Goal: Check status: Check status

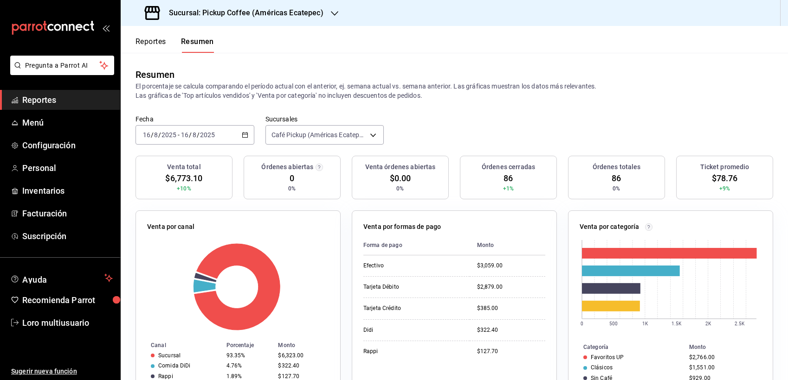
click at [268, 12] on h3 "Sucursal: Pickup Coffee (Américas Ecatepec)" at bounding box center [242, 12] width 162 height 11
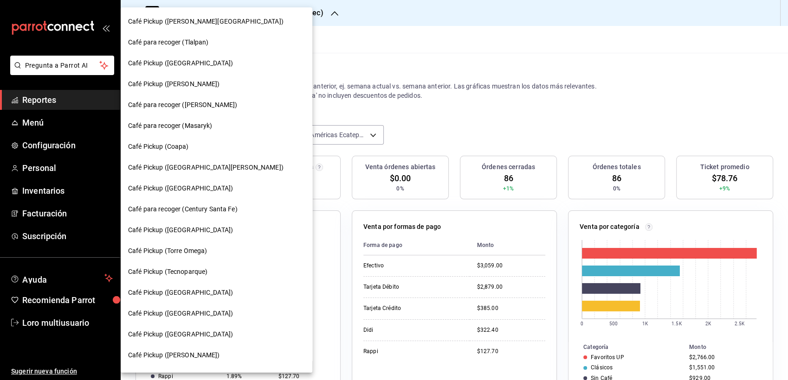
click at [315, 90] on div at bounding box center [394, 190] width 788 height 380
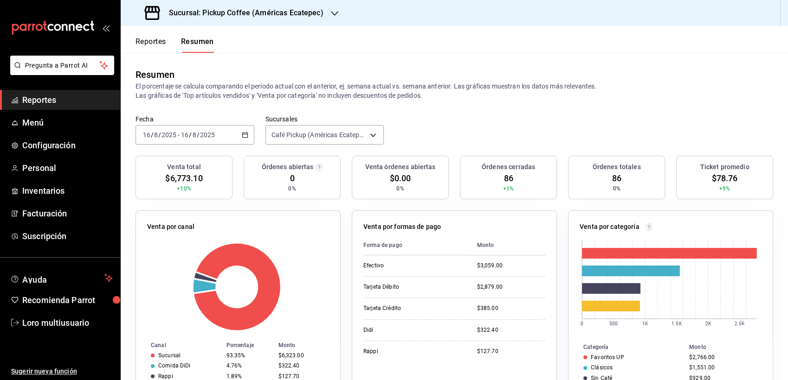
click at [352, 91] on div "Café Pickup ([PERSON_NAME][GEOGRAPHIC_DATA]) Café para recoger (Tlalpan) Café P…" at bounding box center [394, 190] width 788 height 380
click at [201, 134] on input "2025" at bounding box center [207, 134] width 16 height 7
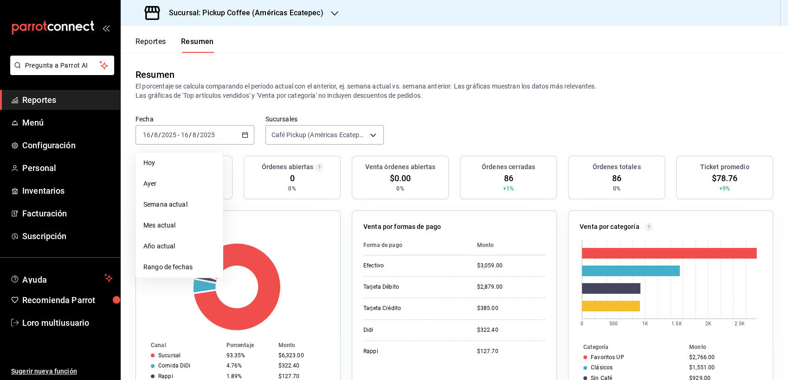
click at [467, 66] on div "Resumen El porcentaje se calcula comparando el período actual con el anterior, …" at bounding box center [454, 84] width 667 height 62
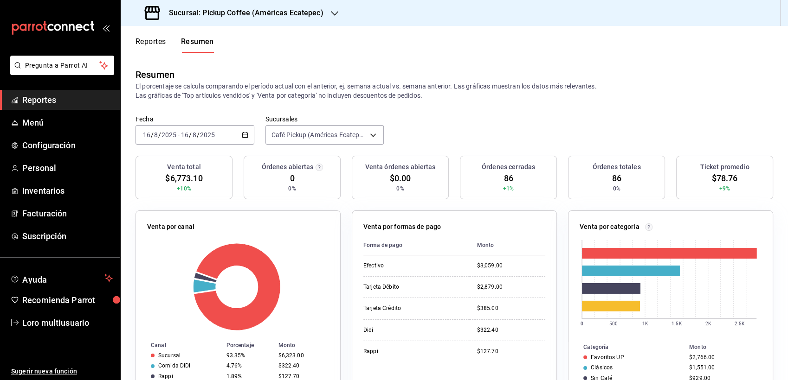
click at [205, 128] on div "[DATE] [DATE] - [DATE] [DATE]" at bounding box center [194, 134] width 119 height 19
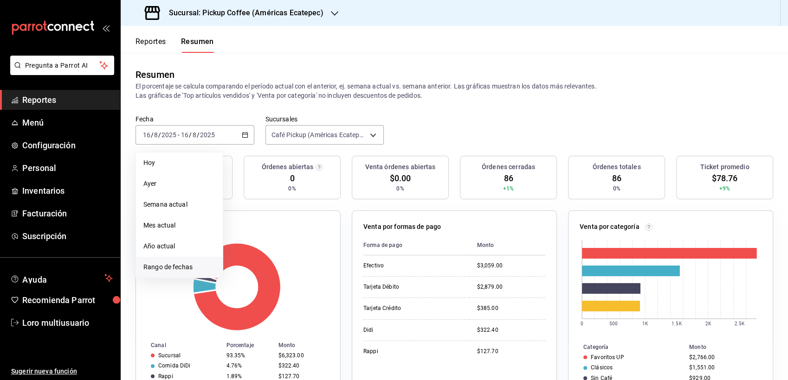
click at [172, 266] on span "Rango de fechas" at bounding box center [179, 268] width 72 height 10
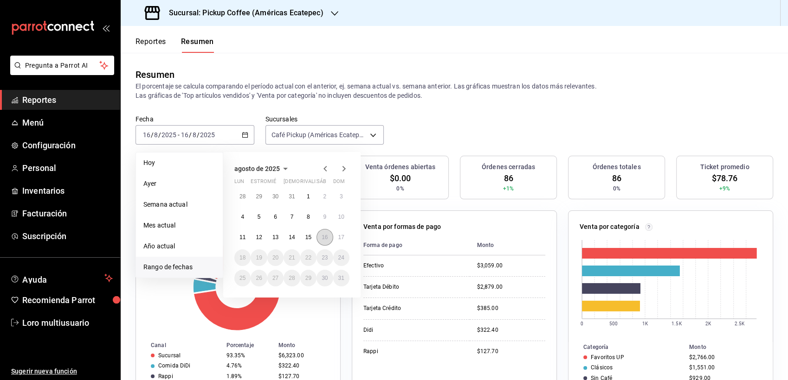
click at [316, 239] on button "16" at bounding box center [324, 237] width 16 height 17
click at [310, 236] on abbr "15" at bounding box center [308, 237] width 6 height 6
click at [310, 243] on div at bounding box center [238, 287] width 182 height 88
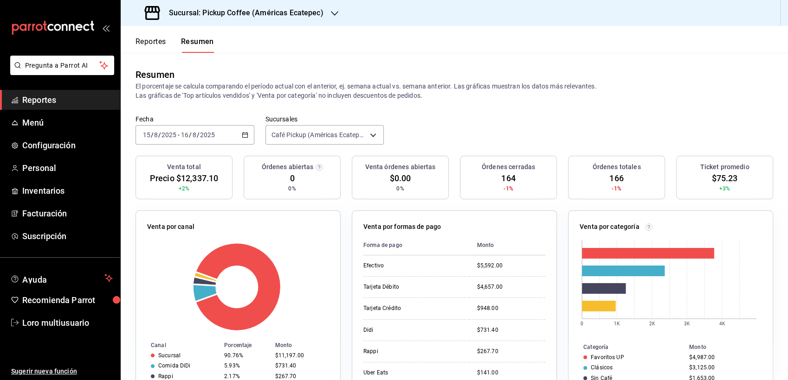
click at [206, 143] on div "[DATE] [DATE] - [DATE] [DATE]" at bounding box center [194, 134] width 119 height 19
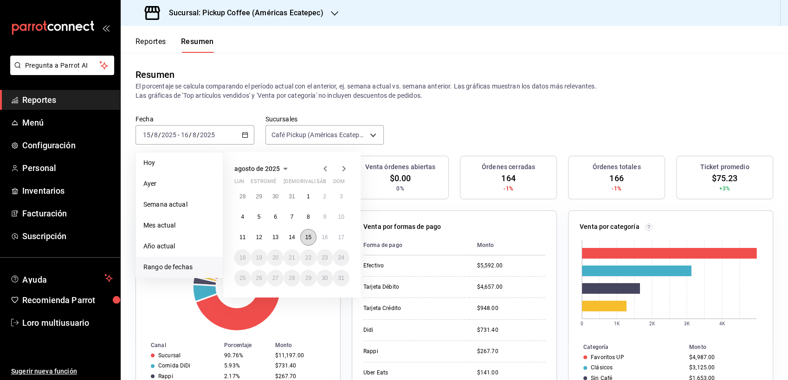
click at [307, 232] on button "15" at bounding box center [308, 237] width 16 height 17
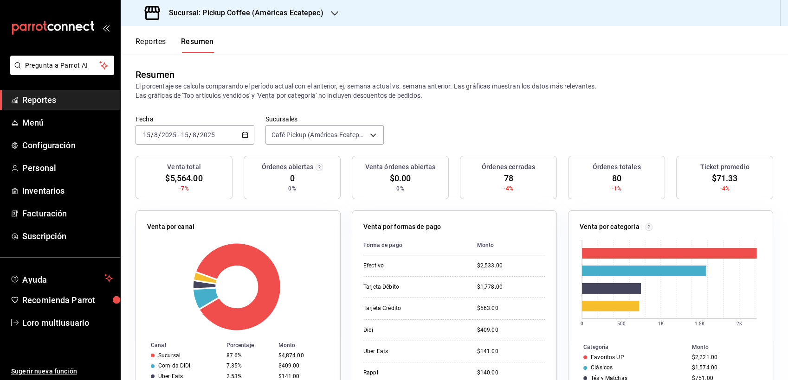
click at [242, 9] on h3 "Sucursal: Pickup Coffee (Américas Ecatepec)" at bounding box center [242, 12] width 162 height 11
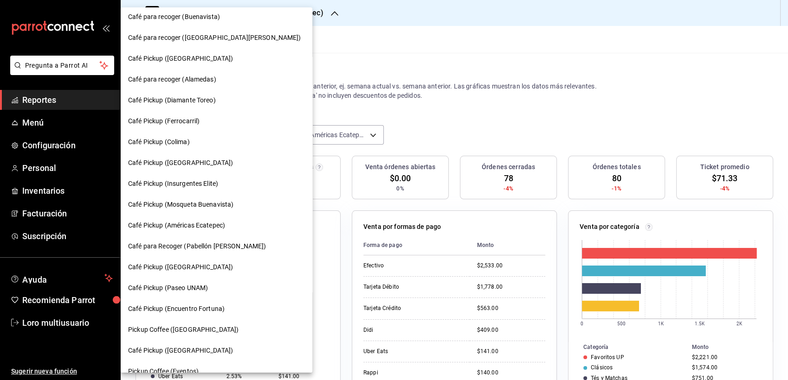
scroll to position [435, 0]
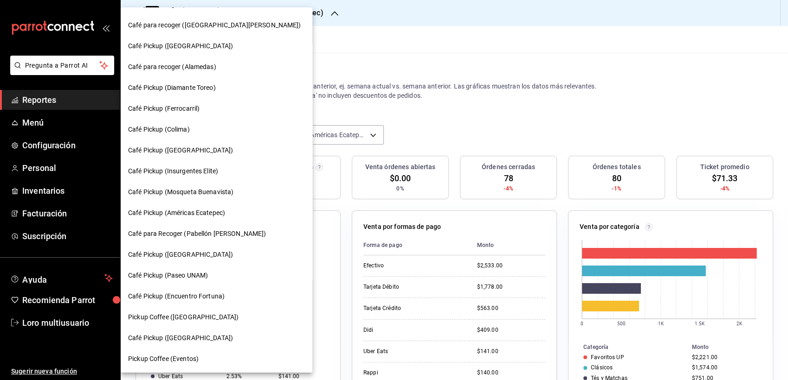
click at [204, 295] on span "Café Pickup (Encuentro Fortuna)" at bounding box center [176, 297] width 96 height 10
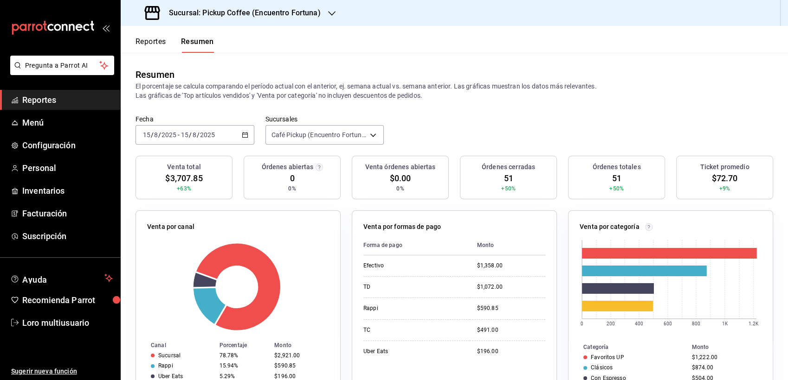
click at [211, 133] on input "2025" at bounding box center [207, 134] width 16 height 7
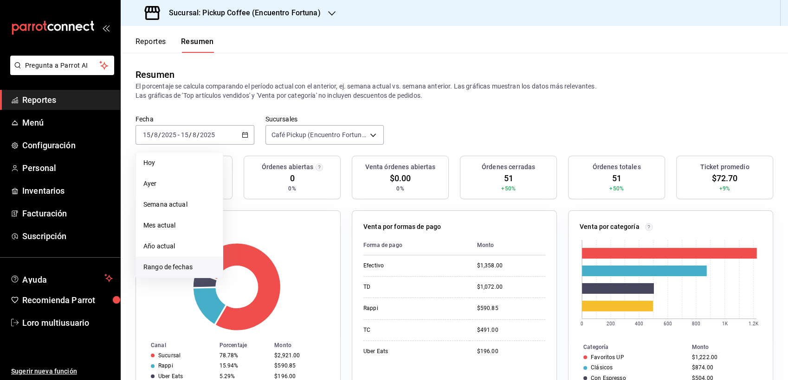
click at [199, 266] on span "Rango de fechas" at bounding box center [179, 268] width 72 height 10
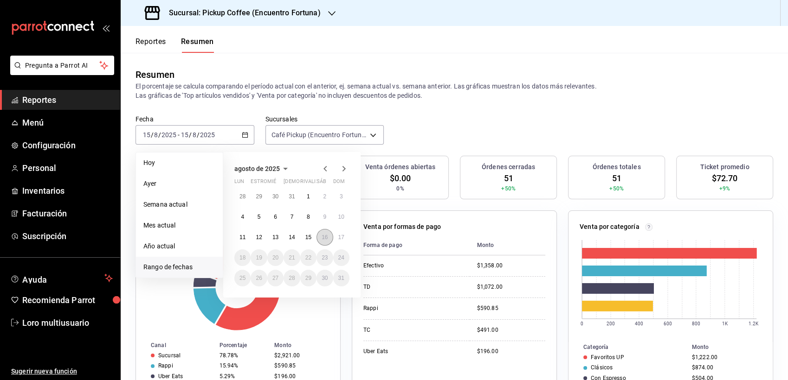
click at [319, 239] on button "16" at bounding box center [324, 237] width 16 height 17
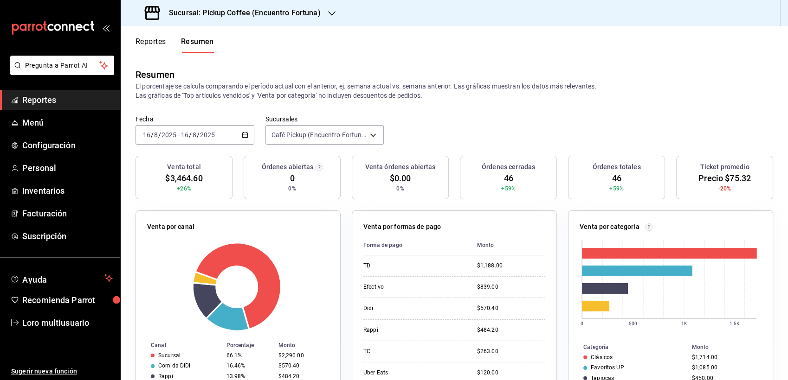
click at [259, 24] on div "Sucursal: Pickup Coffee (Encuentro Fortuna)" at bounding box center [233, 13] width 211 height 26
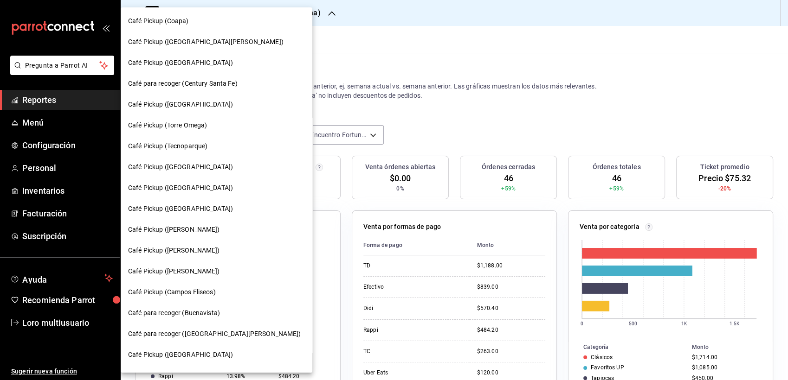
scroll to position [128, 0]
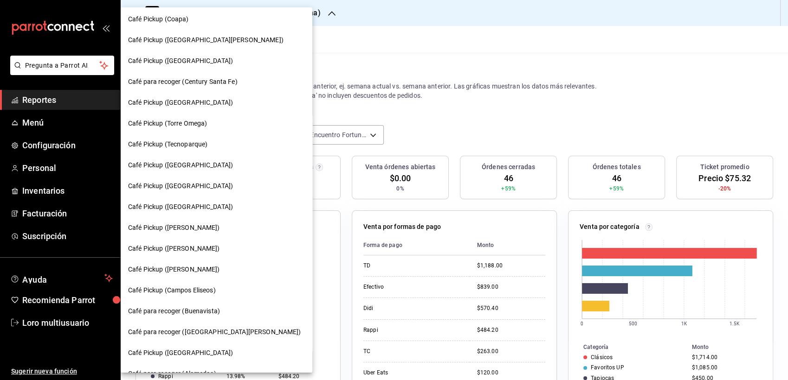
click at [174, 252] on span "Café Pickup ([PERSON_NAME])" at bounding box center [174, 249] width 92 height 10
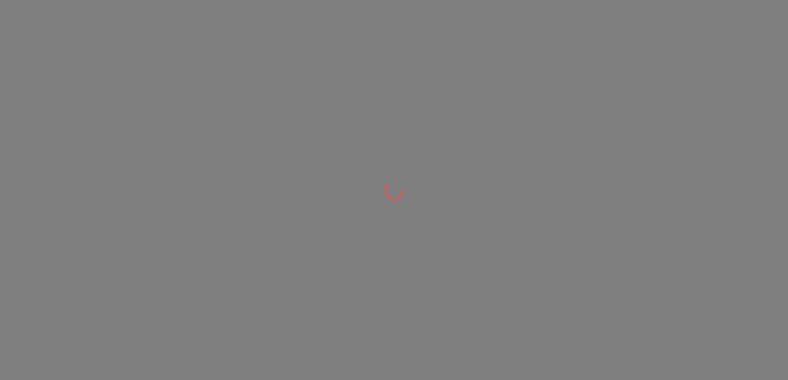
click at [174, 252] on div at bounding box center [394, 190] width 788 height 380
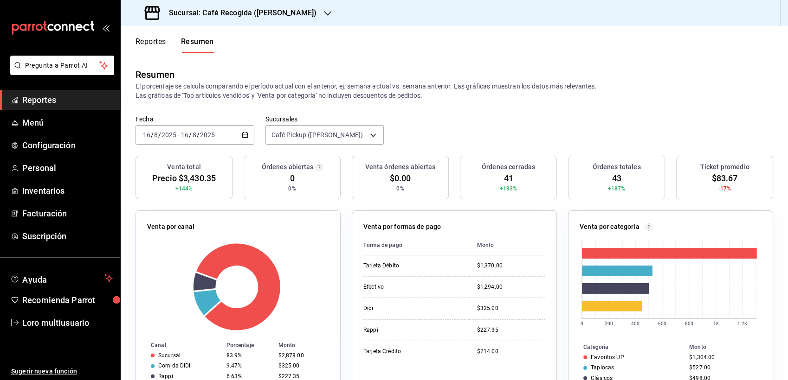
click at [214, 140] on div "[DATE] [DATE] - [DATE] [DATE]" at bounding box center [194, 134] width 119 height 19
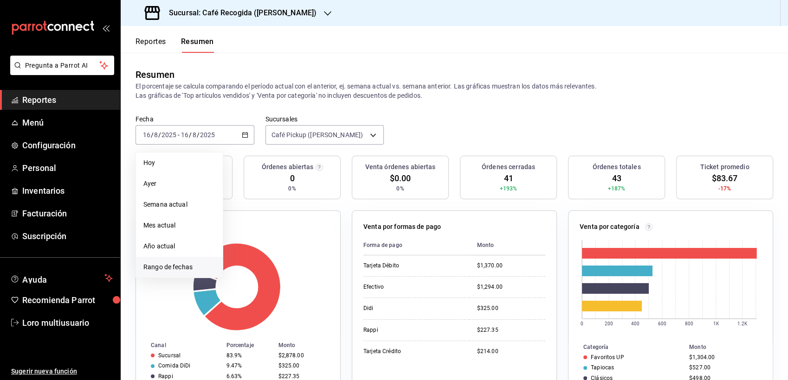
click at [197, 267] on span "Rango de fechas" at bounding box center [179, 268] width 72 height 10
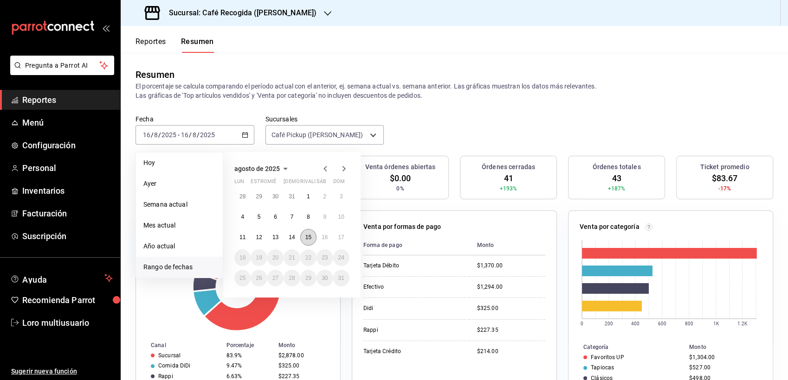
click at [309, 235] on abbr "15" at bounding box center [308, 237] width 6 height 6
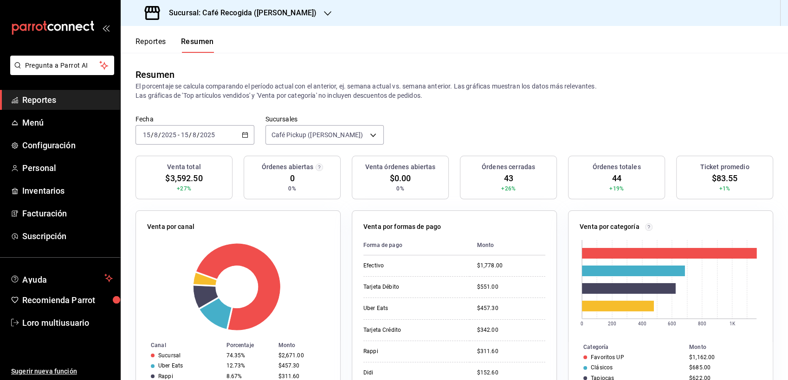
click at [240, 9] on h3 "Sucursal: Café Recogida ([PERSON_NAME])" at bounding box center [238, 12] width 155 height 11
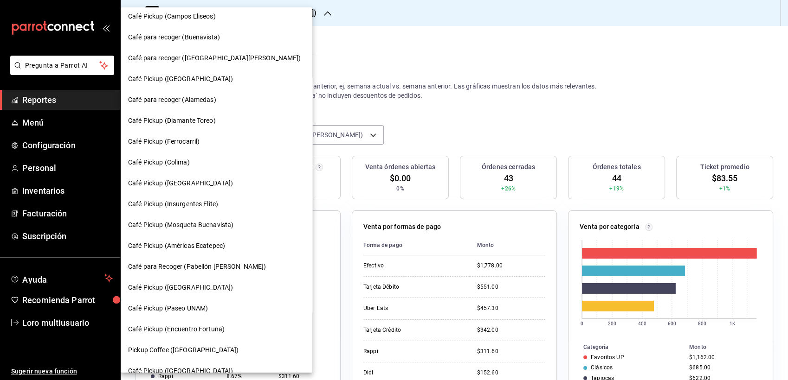
scroll to position [403, 0]
click at [199, 288] on span "Café Pickup ([GEOGRAPHIC_DATA])" at bounding box center [180, 287] width 105 height 10
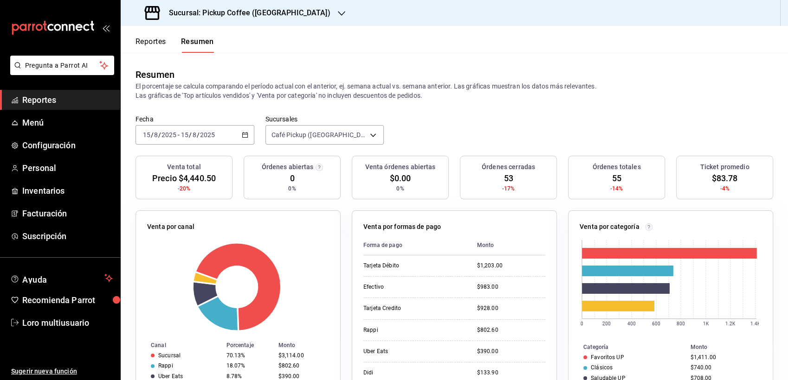
click at [179, 140] on div "[DATE] [DATE] - [DATE] [DATE]" at bounding box center [194, 134] width 119 height 19
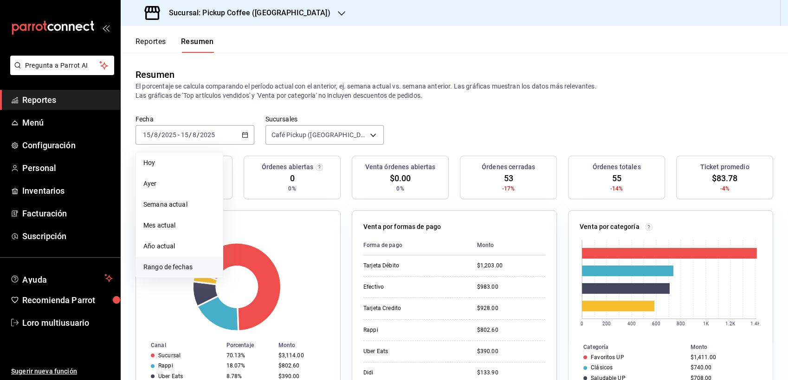
click at [178, 262] on li "Rango de fechas" at bounding box center [179, 267] width 87 height 21
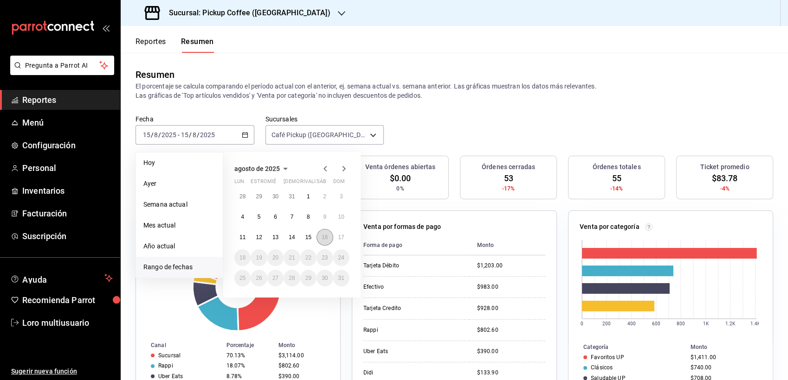
click at [326, 237] on abbr "16" at bounding box center [324, 237] width 6 height 6
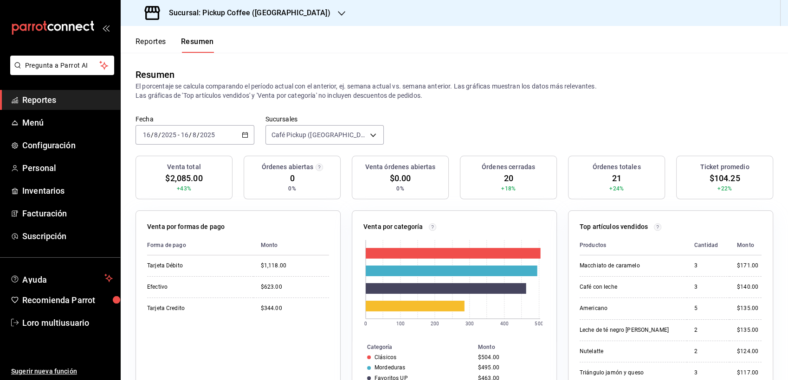
click at [254, 9] on h3 "Sucursal: Pickup Coffee ([GEOGRAPHIC_DATA])" at bounding box center [245, 12] width 169 height 11
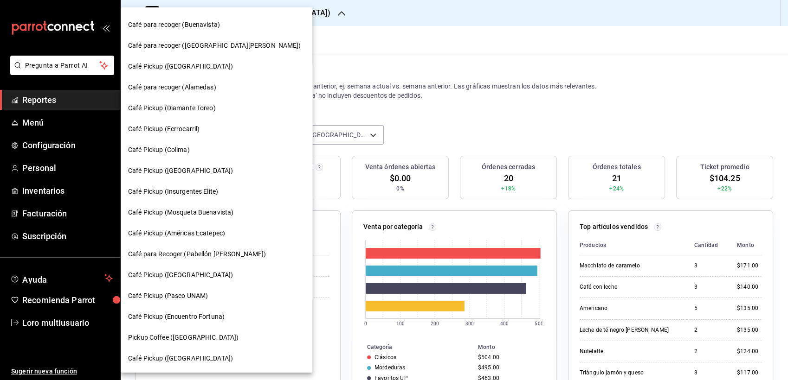
scroll to position [384, 0]
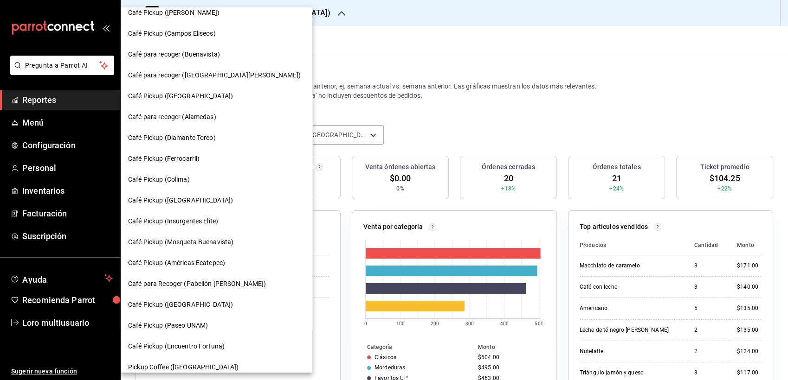
click at [190, 132] on div "Café Pickup (Diamante Toreo)" at bounding box center [217, 138] width 192 height 21
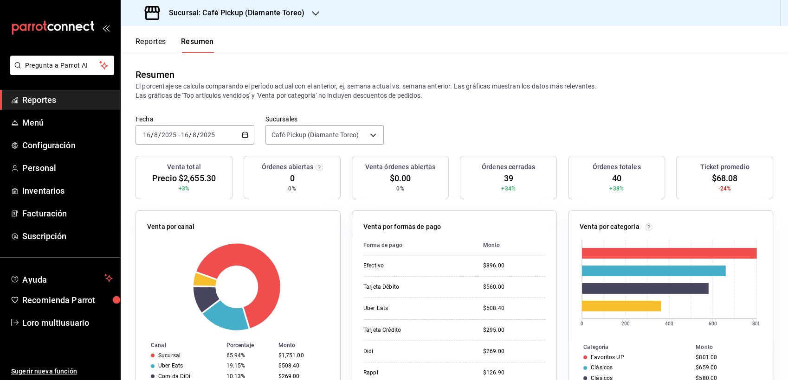
click at [181, 138] on input "16" at bounding box center [184, 134] width 8 height 7
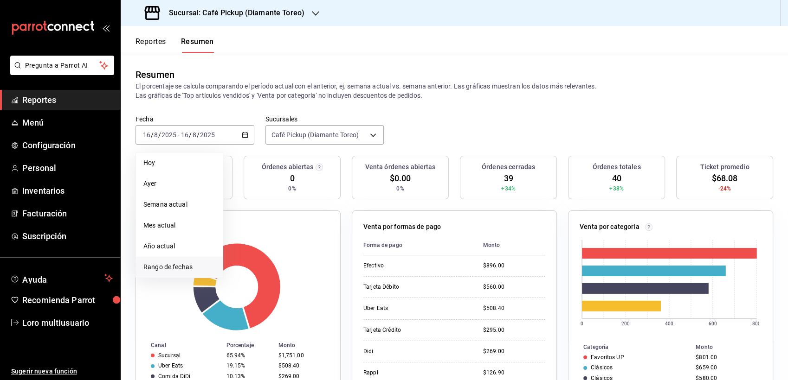
click at [177, 273] on li "Rango de fechas" at bounding box center [179, 267] width 87 height 21
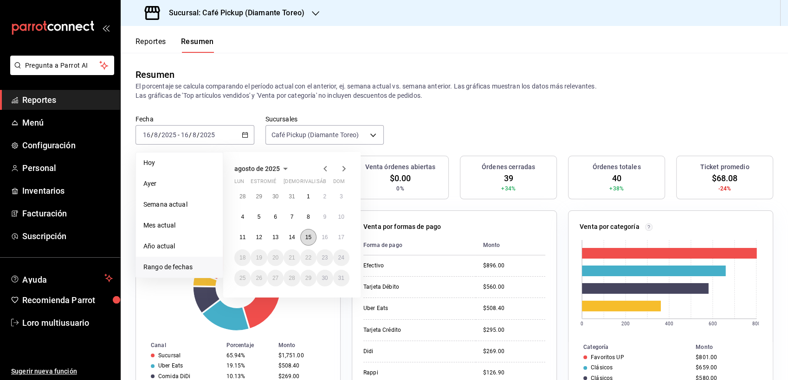
click at [305, 234] on abbr "15" at bounding box center [308, 237] width 6 height 6
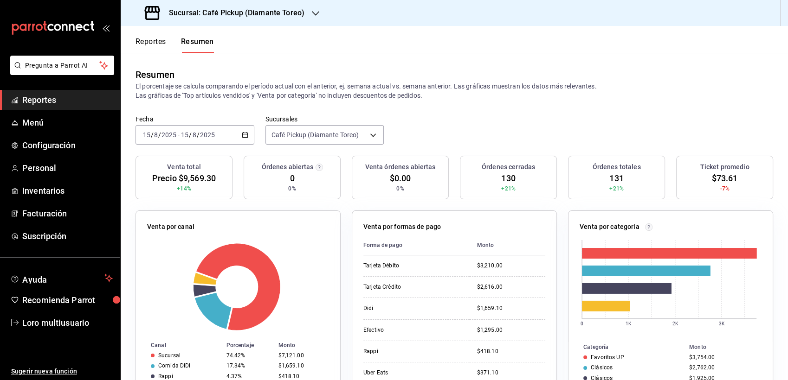
click at [236, 16] on h3 "Sucursal: Café Pickup (Diamante Toreo)" at bounding box center [232, 12] width 143 height 11
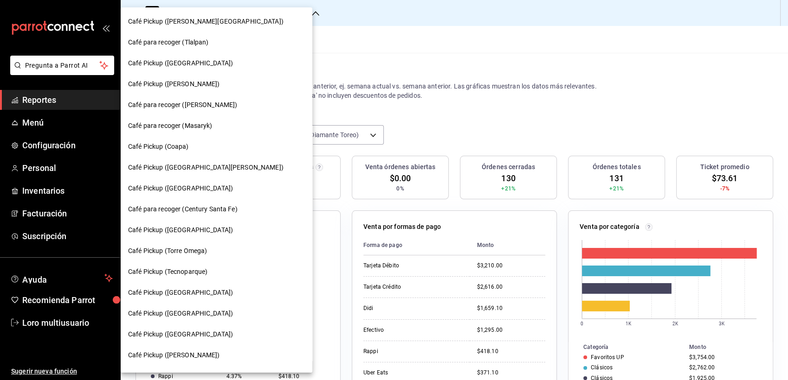
click at [315, 45] on div at bounding box center [394, 190] width 788 height 380
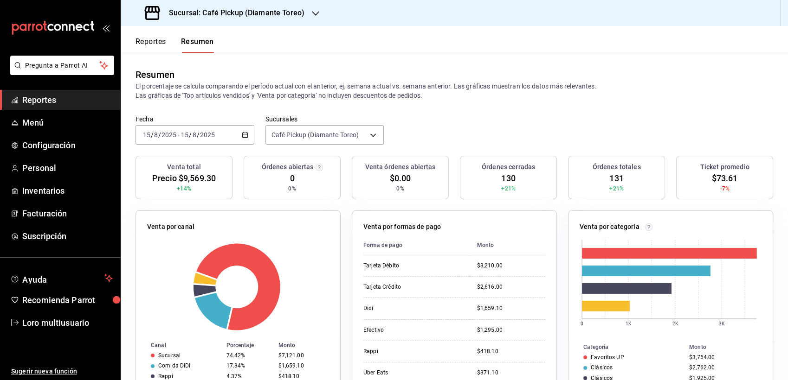
click at [280, 10] on h3 "Sucursal: Café Pickup (Diamante Toreo)" at bounding box center [232, 12] width 143 height 11
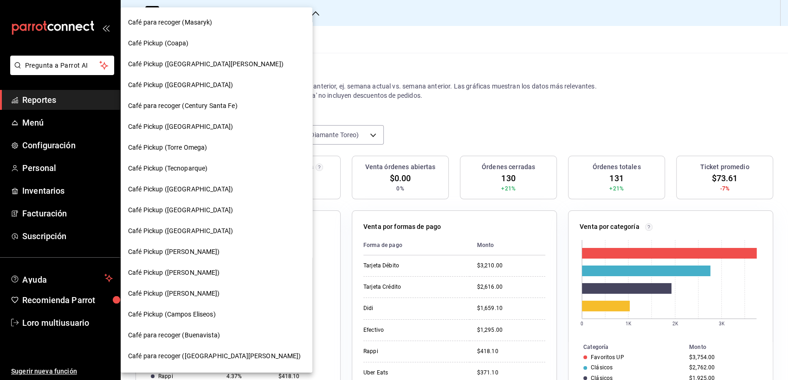
scroll to position [109, 0]
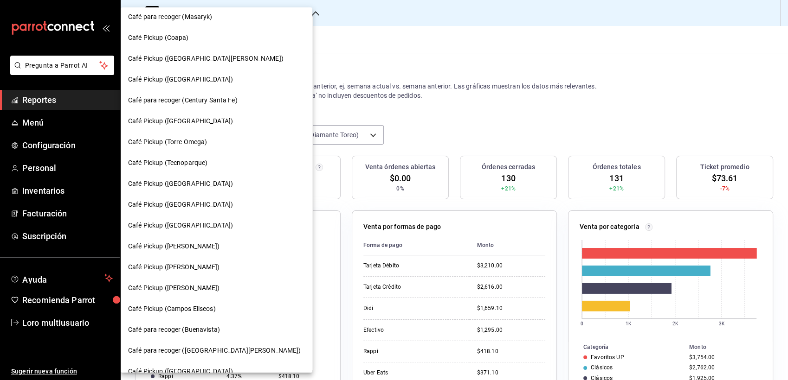
click at [160, 237] on div "Café Pickup ([PERSON_NAME])" at bounding box center [217, 246] width 192 height 21
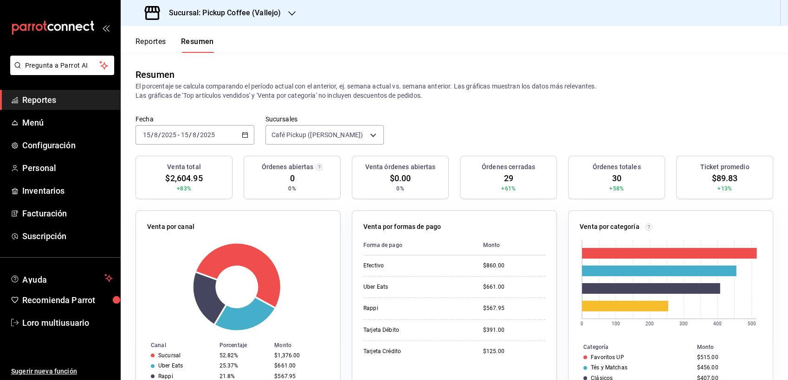
click at [182, 131] on input "15" at bounding box center [184, 134] width 8 height 7
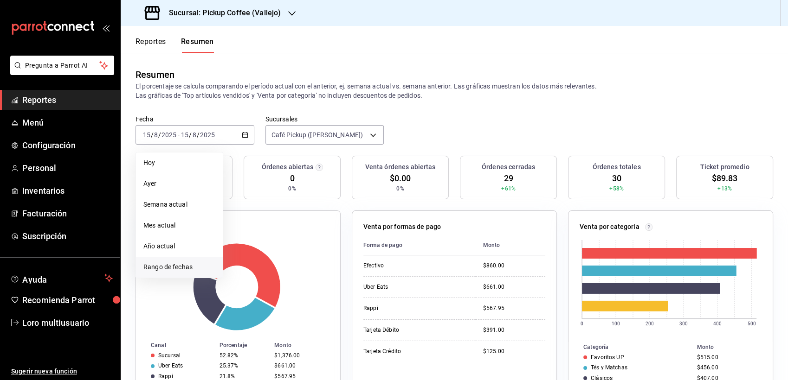
click at [177, 263] on span "Rango de fechas" at bounding box center [179, 268] width 72 height 10
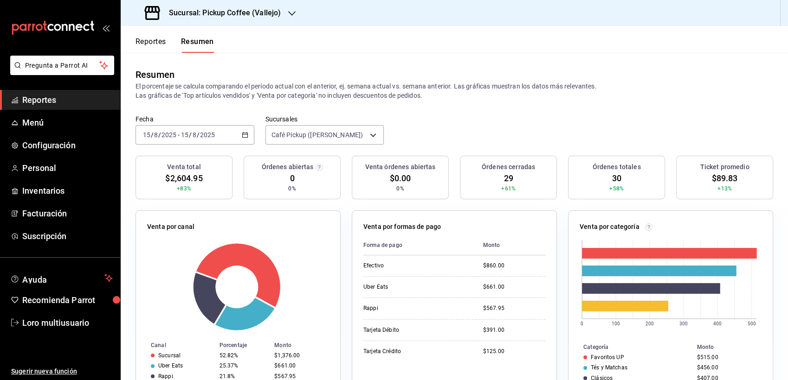
click at [500, 140] on div "Fecha [DATE] [DATE] - [DATE] [DATE] Sucursales Café Pickup ([GEOGRAPHIC_DATA]) …" at bounding box center [454, 135] width 667 height 41
click at [242, 136] on icon "button" at bounding box center [245, 135] width 6 height 6
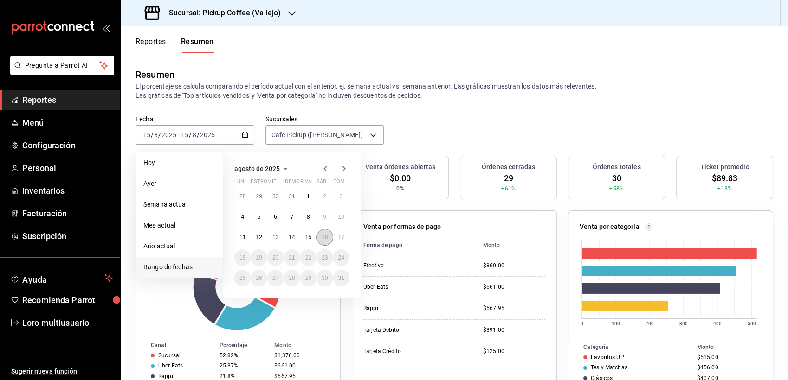
click at [328, 238] on button "16" at bounding box center [324, 237] width 16 height 17
click at [328, 237] on button "16" at bounding box center [324, 237] width 16 height 17
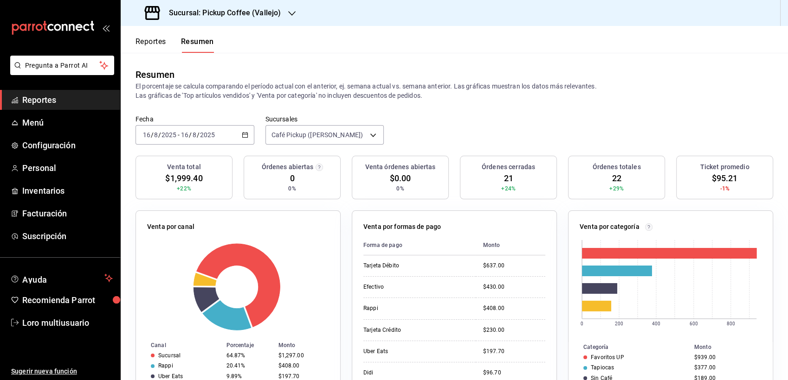
click at [294, 11] on icon "button" at bounding box center [291, 13] width 7 height 7
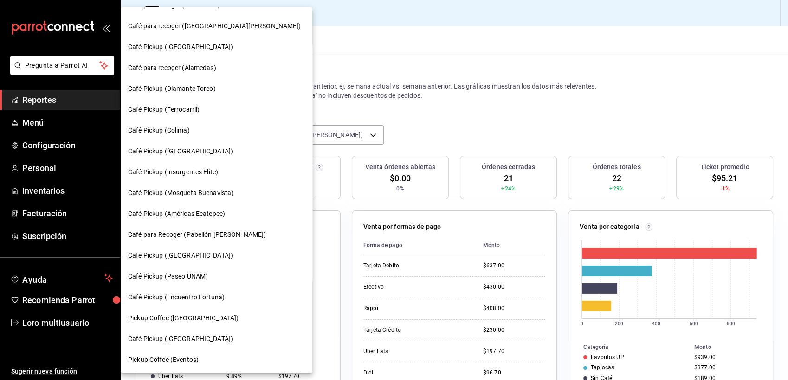
scroll to position [435, 0]
click at [219, 230] on span "Café para Recoger (Pabellón [PERSON_NAME])" at bounding box center [197, 234] width 138 height 10
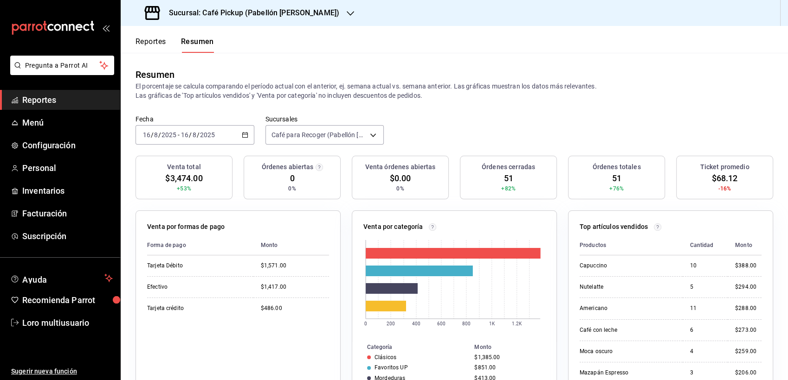
click at [244, 135] on icon "button" at bounding box center [245, 135] width 6 height 6
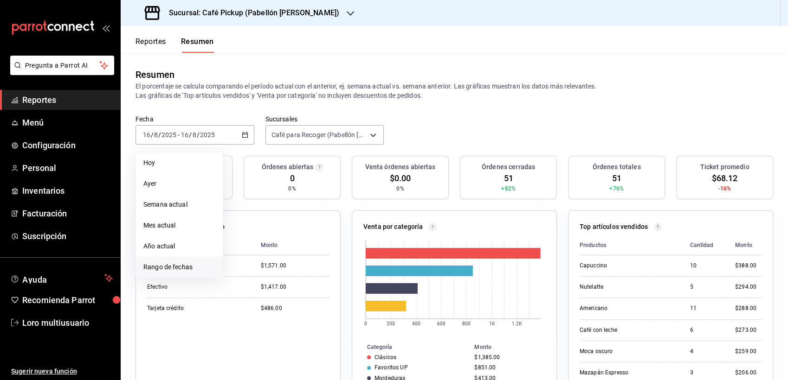
click at [187, 271] on span "Rango de fechas" at bounding box center [179, 268] width 72 height 10
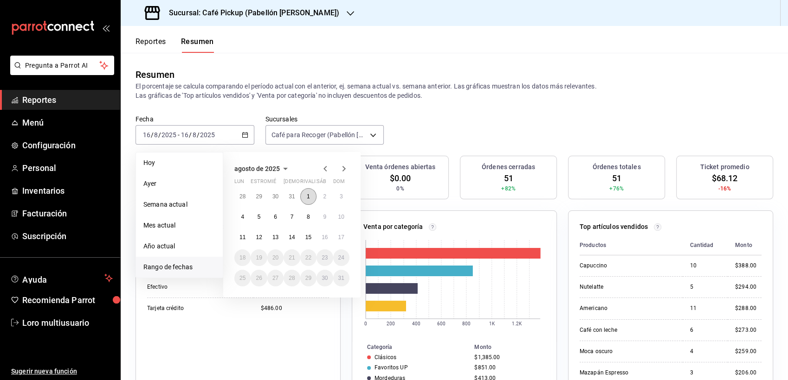
click at [310, 199] on button "1" at bounding box center [308, 196] width 16 height 17
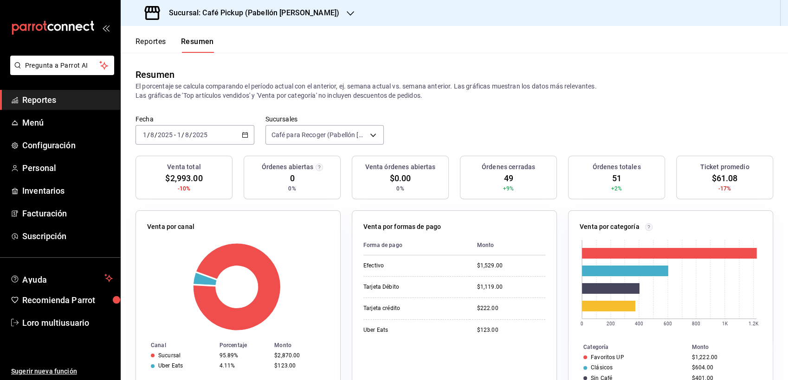
click at [242, 137] on \(Stroke\) "button" at bounding box center [245, 135] width 6 height 5
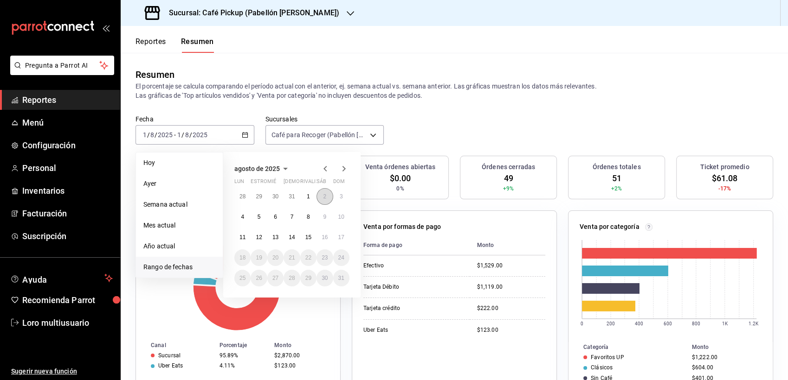
click at [330, 198] on button "2" at bounding box center [324, 196] width 16 height 17
click at [329, 198] on button "2" at bounding box center [324, 196] width 16 height 17
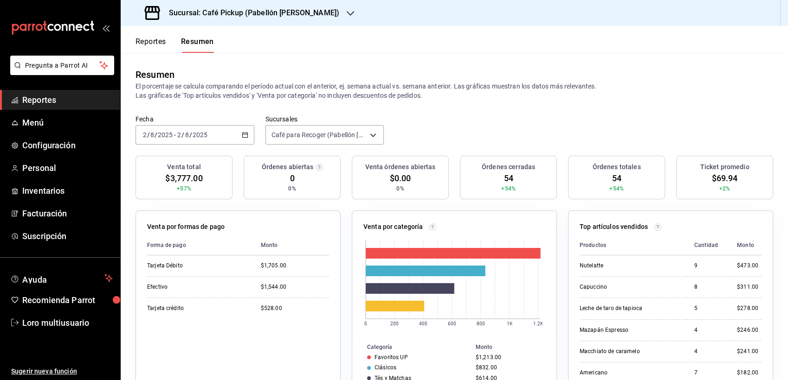
click at [244, 134] on icon "button" at bounding box center [245, 135] width 6 height 6
click at [243, 134] on icon "button" at bounding box center [245, 135] width 6 height 6
click at [243, 130] on div "[DATE] [DATE] - [DATE] [DATE]" at bounding box center [194, 134] width 119 height 19
click at [242, 135] on icon "button" at bounding box center [245, 135] width 6 height 6
click at [243, 135] on icon "button" at bounding box center [245, 135] width 6 height 6
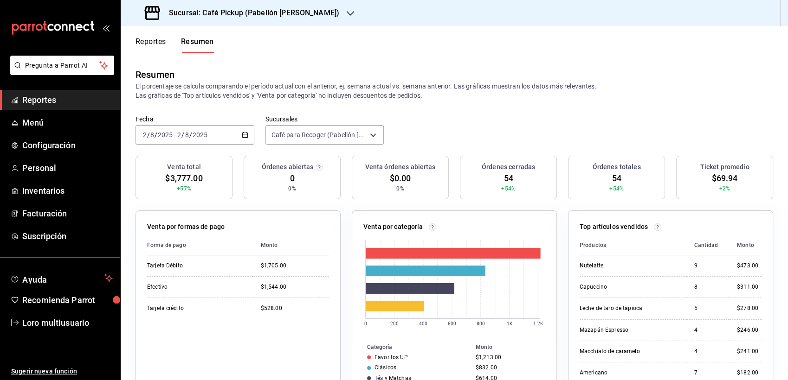
click at [243, 132] on icon "button" at bounding box center [245, 135] width 6 height 6
click at [264, 12] on h3 "Sucursal: Café Pickup (Pabellón [PERSON_NAME])" at bounding box center [250, 12] width 178 height 11
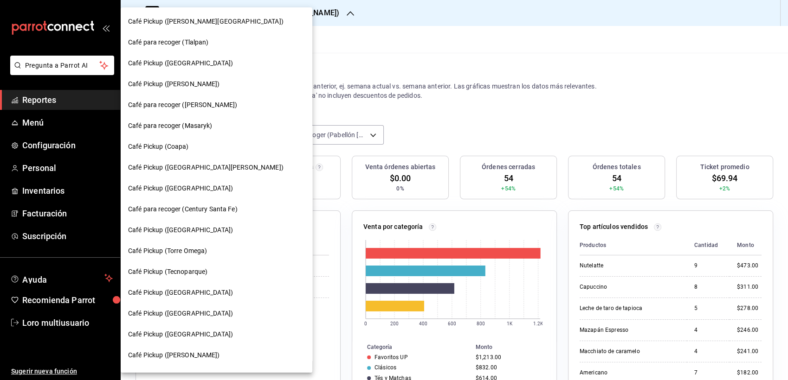
click at [318, 65] on div at bounding box center [394, 190] width 788 height 380
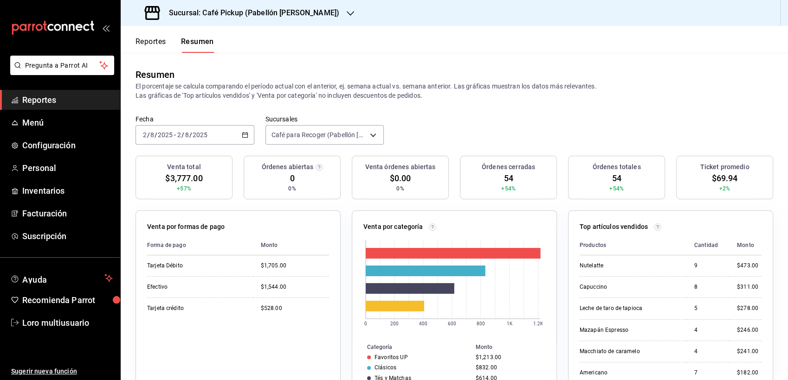
click at [243, 137] on icon "button" at bounding box center [245, 135] width 6 height 6
click at [242, 134] on \(Stroke\) "button" at bounding box center [244, 134] width 5 height 0
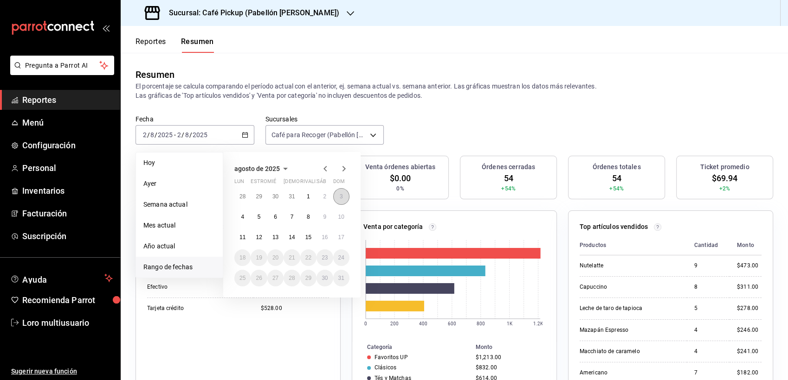
click at [338, 191] on button "3" at bounding box center [341, 196] width 16 height 17
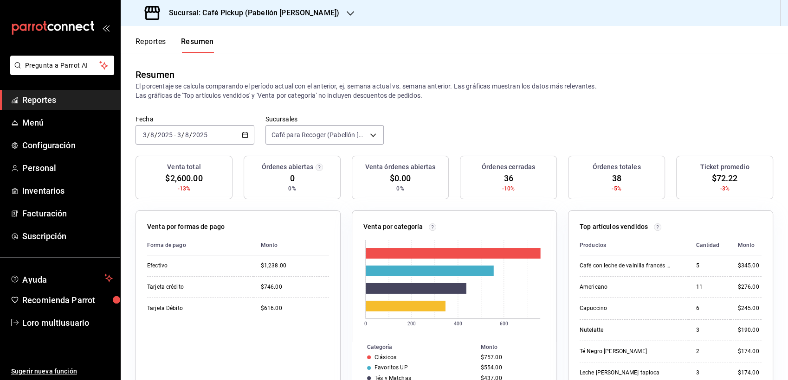
click at [243, 136] on icon "button" at bounding box center [245, 135] width 6 height 6
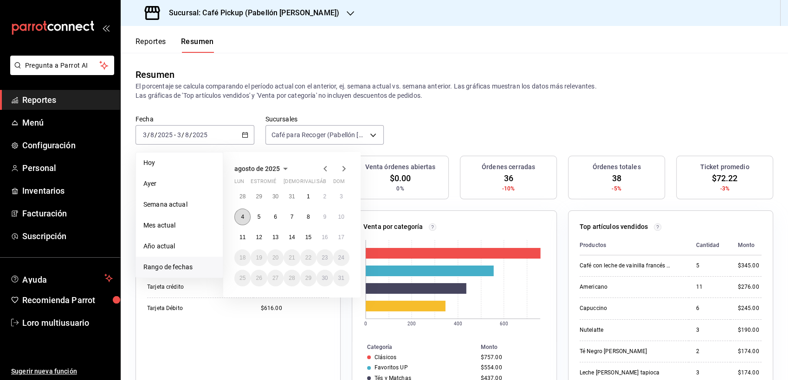
click at [245, 218] on button "4" at bounding box center [242, 217] width 16 height 17
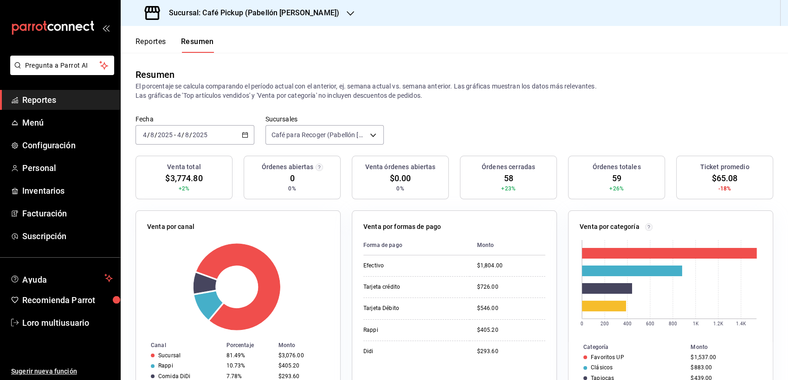
click at [242, 138] on div "[DATE] [DATE] - [DATE] [DATE]" at bounding box center [194, 134] width 119 height 19
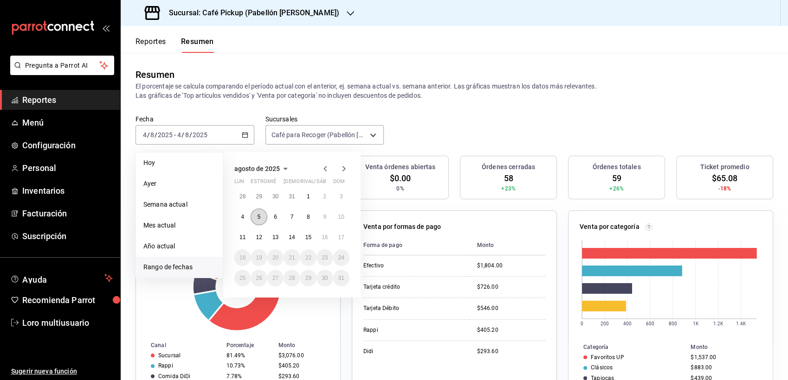
click at [262, 215] on button "5" at bounding box center [258, 217] width 16 height 17
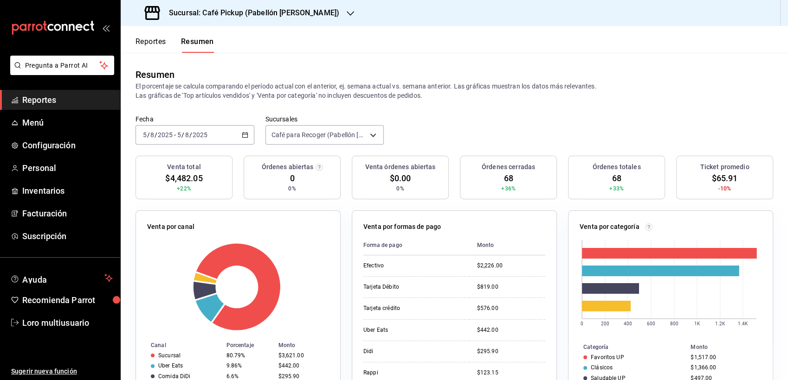
click at [242, 134] on \(Stroke\) "button" at bounding box center [245, 135] width 6 height 5
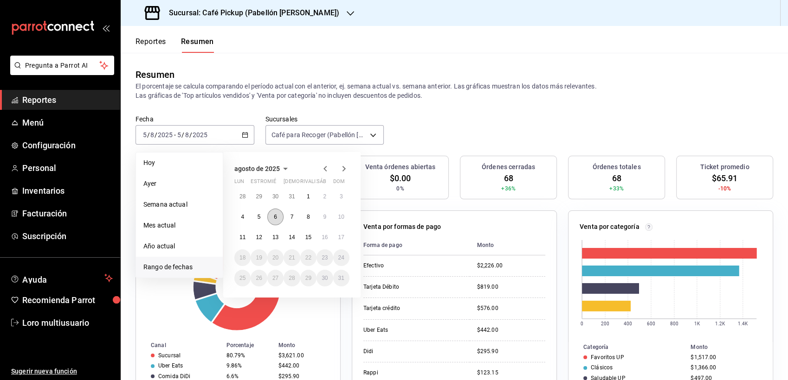
drag, startPoint x: 275, startPoint y: 224, endPoint x: 270, endPoint y: 224, distance: 5.1
click at [271, 224] on button "6" at bounding box center [275, 217] width 16 height 17
click at [270, 224] on button "6" at bounding box center [275, 217] width 16 height 17
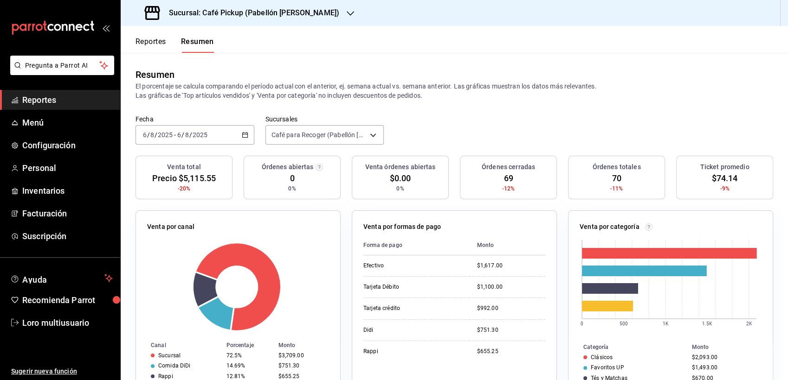
click at [244, 134] on icon "button" at bounding box center [245, 135] width 6 height 6
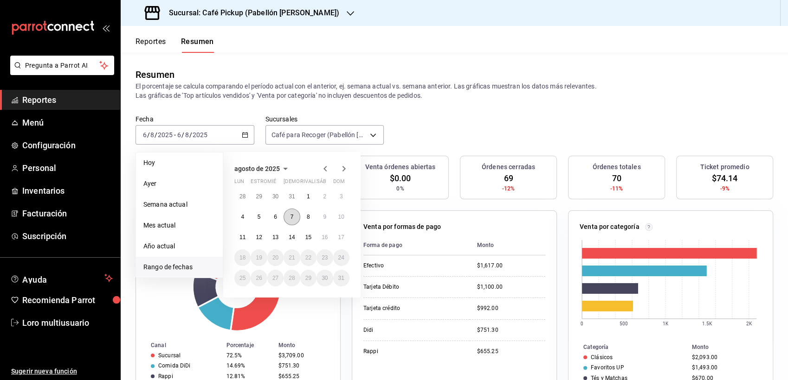
click at [290, 215] on abbr "7" at bounding box center [291, 217] width 3 height 6
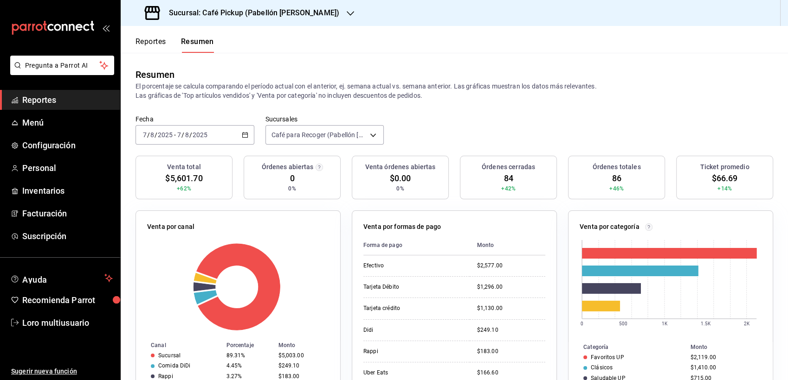
click at [246, 137] on icon "button" at bounding box center [245, 135] width 6 height 6
click at [243, 137] on icon "button" at bounding box center [245, 135] width 6 height 6
click at [242, 137] on icon "button" at bounding box center [245, 135] width 6 height 6
click at [243, 136] on icon "button" at bounding box center [245, 135] width 6 height 6
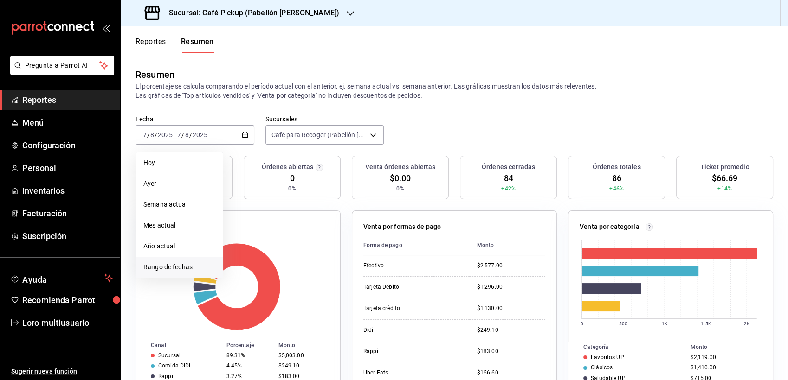
click at [197, 274] on li "Rango de fechas" at bounding box center [179, 267] width 87 height 21
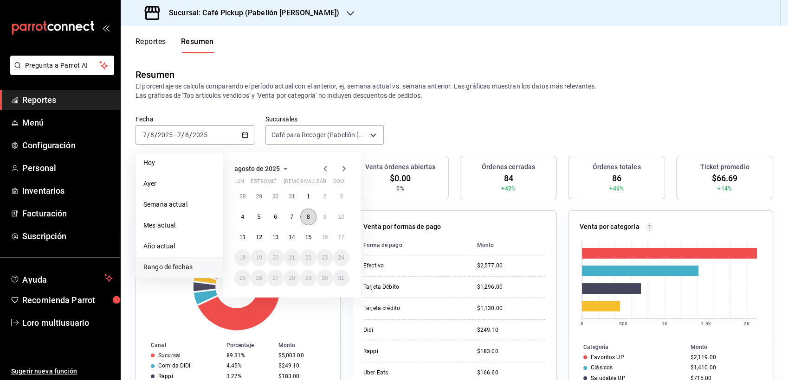
click at [310, 218] on button "8" at bounding box center [308, 217] width 16 height 17
click at [309, 218] on button "8" at bounding box center [308, 217] width 16 height 17
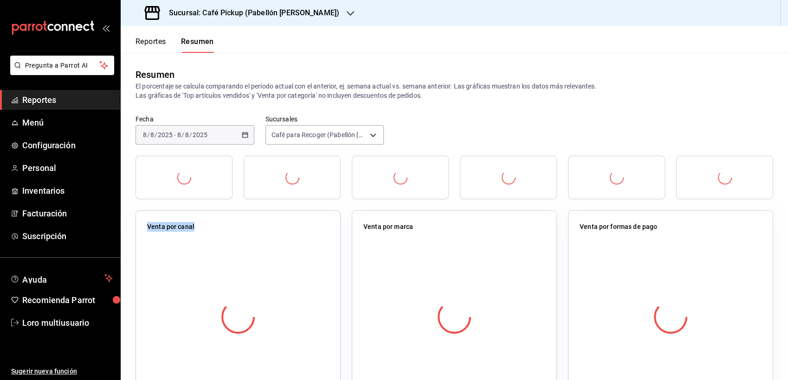
click at [309, 218] on div "Venta por canal" at bounding box center [237, 308] width 205 height 195
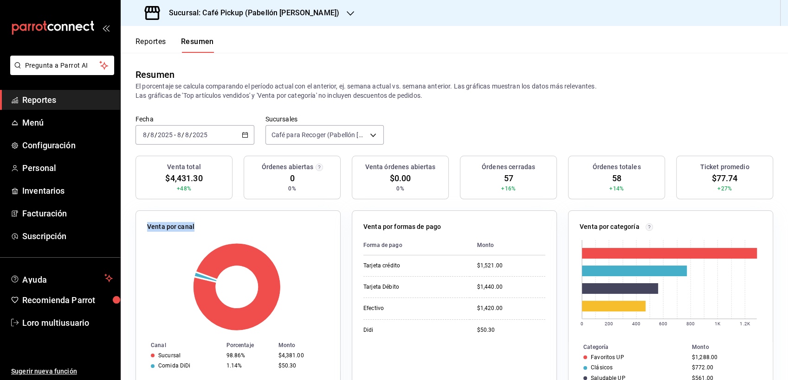
click at [242, 138] on icon "button" at bounding box center [245, 135] width 6 height 6
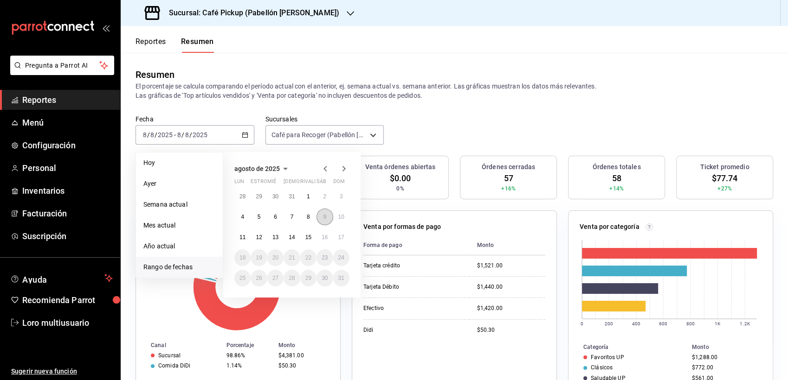
click at [327, 218] on button "9" at bounding box center [324, 217] width 16 height 17
click at [326, 218] on button "9" at bounding box center [324, 217] width 16 height 17
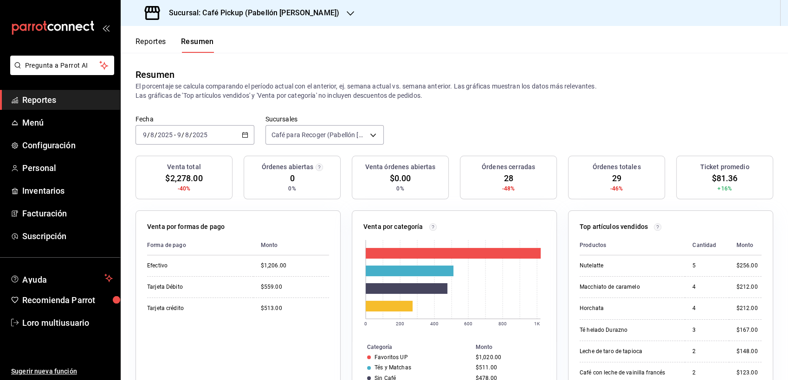
drag, startPoint x: 243, startPoint y: 136, endPoint x: 245, endPoint y: 140, distance: 5.0
click at [245, 140] on div "2025-08-09 9 / 8 / 2025 - 2025-08-09 9 / 8 / 2025" at bounding box center [194, 134] width 119 height 19
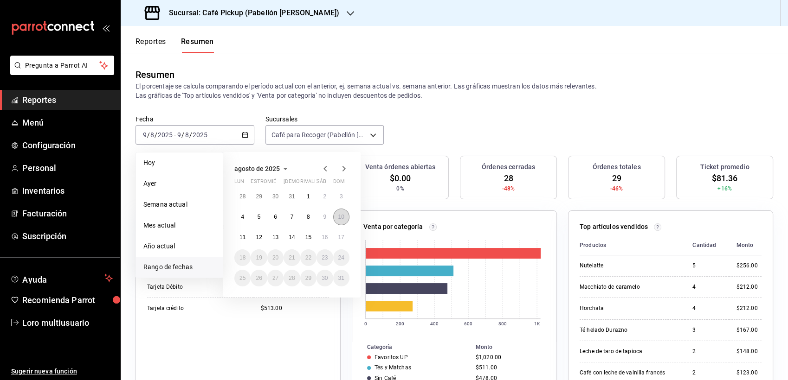
click at [346, 211] on button "10" at bounding box center [341, 217] width 16 height 17
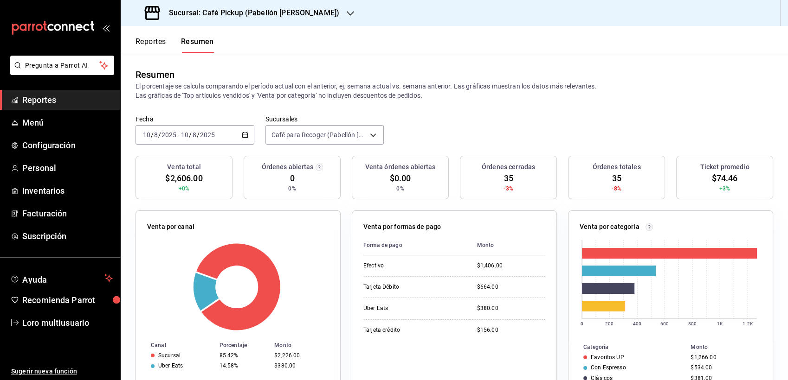
click at [242, 134] on \(Stroke\) "button" at bounding box center [245, 135] width 6 height 5
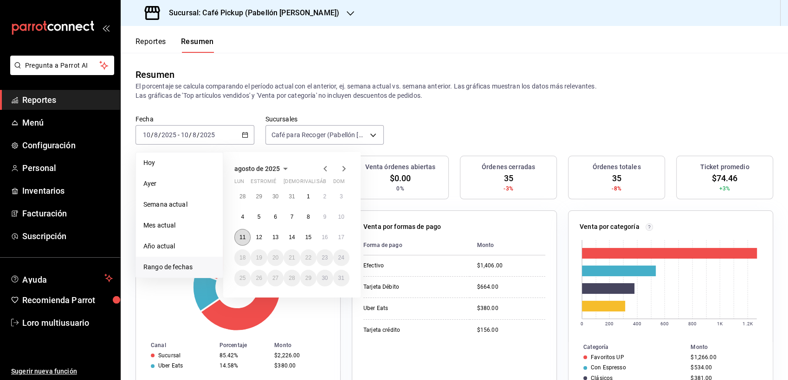
click at [246, 241] on button "11" at bounding box center [242, 237] width 16 height 17
click at [246, 240] on button "11" at bounding box center [242, 237] width 16 height 17
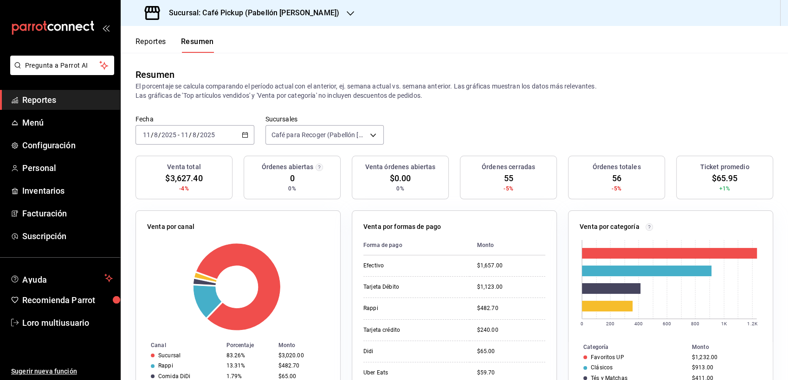
click at [246, 134] on div "2025-08-11 11 / 8 / 2025 - 2025-08-11 11 / 8 / 2025" at bounding box center [194, 134] width 119 height 19
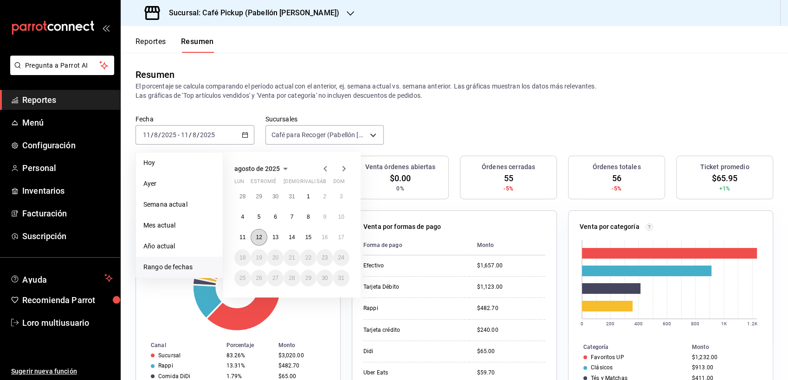
click at [258, 240] on button "12" at bounding box center [258, 237] width 16 height 17
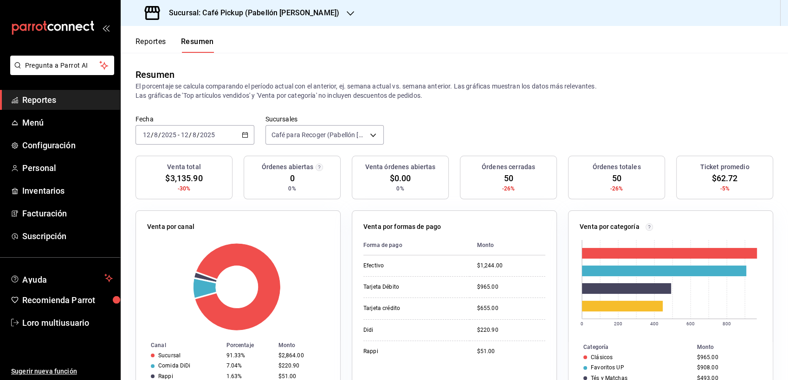
click at [246, 132] on icon "button" at bounding box center [245, 135] width 6 height 6
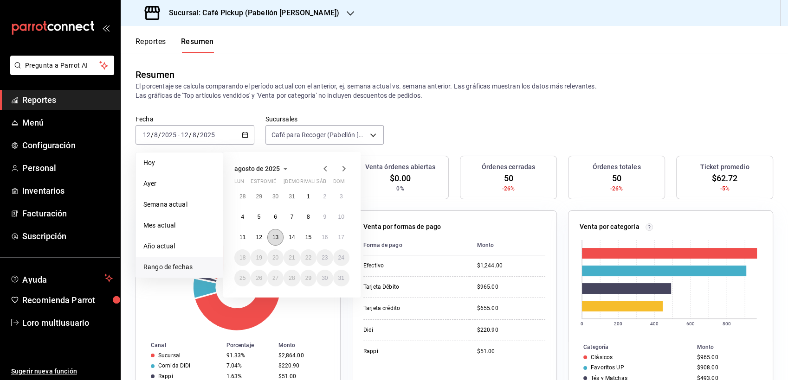
click at [275, 236] on abbr "13" at bounding box center [275, 237] width 6 height 6
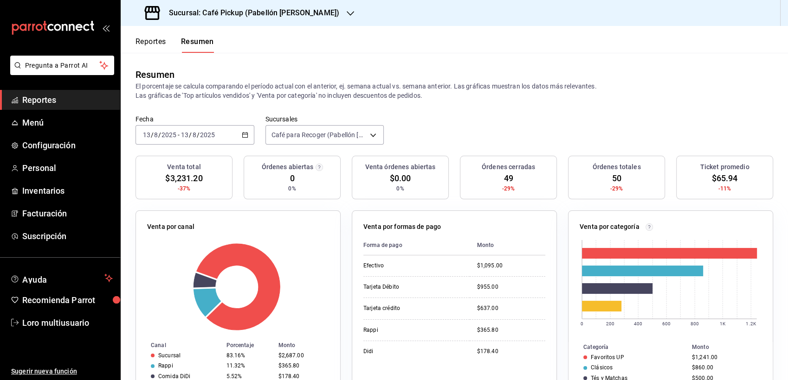
click at [245, 135] on \(Stroke\) "button" at bounding box center [245, 135] width 6 height 5
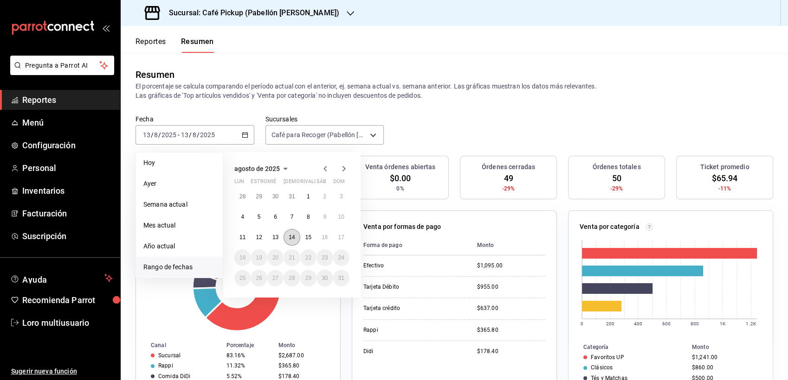
click at [294, 237] on abbr "14" at bounding box center [291, 237] width 6 height 6
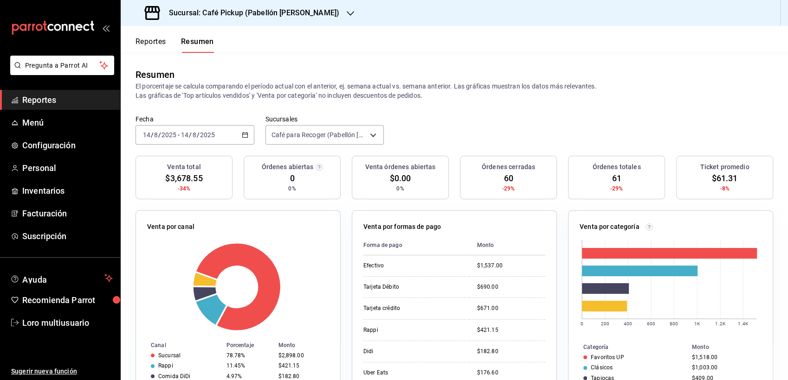
click at [243, 134] on icon "button" at bounding box center [245, 135] width 6 height 6
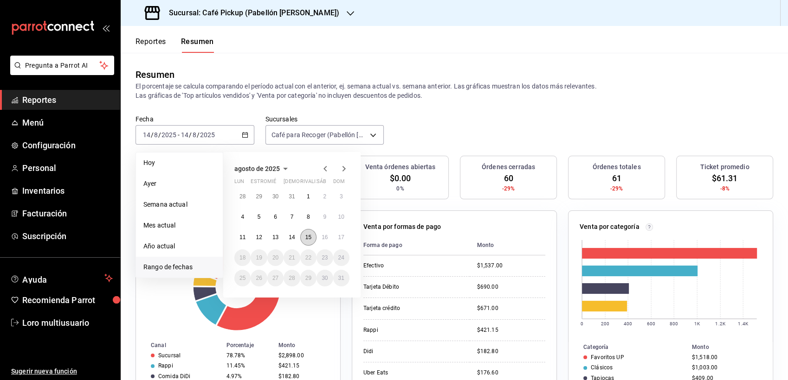
click at [305, 236] on button "15" at bounding box center [308, 237] width 16 height 17
click at [305, 236] on abbr "15" at bounding box center [308, 237] width 6 height 6
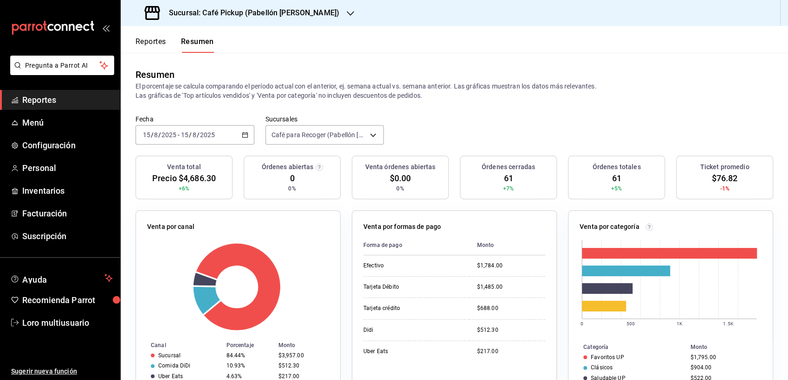
click at [244, 133] on \(Stroke\) "button" at bounding box center [245, 135] width 6 height 5
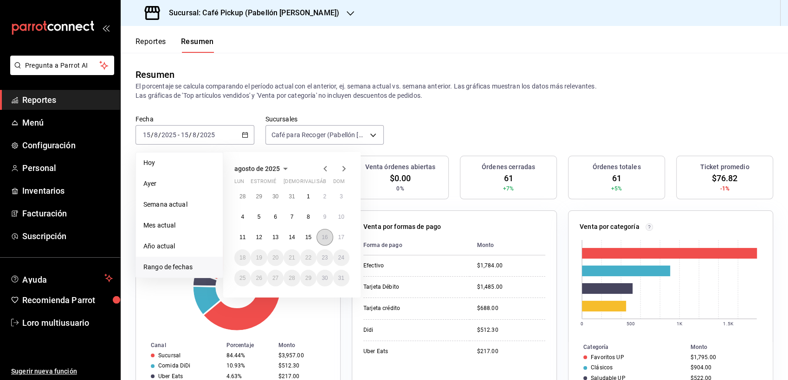
click at [323, 236] on abbr "16" at bounding box center [324, 237] width 6 height 6
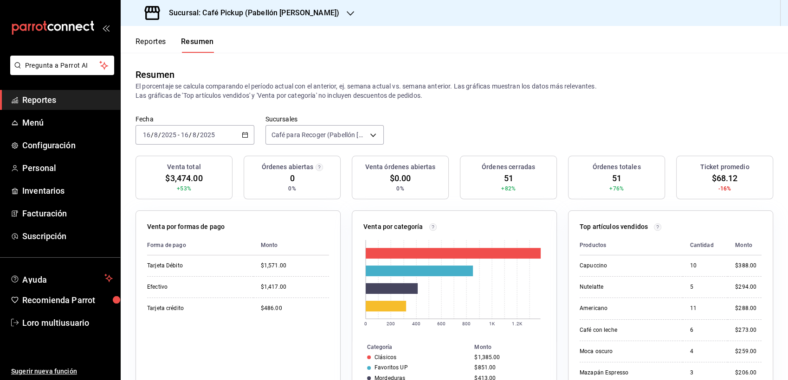
click at [346, 11] on icon "button" at bounding box center [349, 13] width 7 height 7
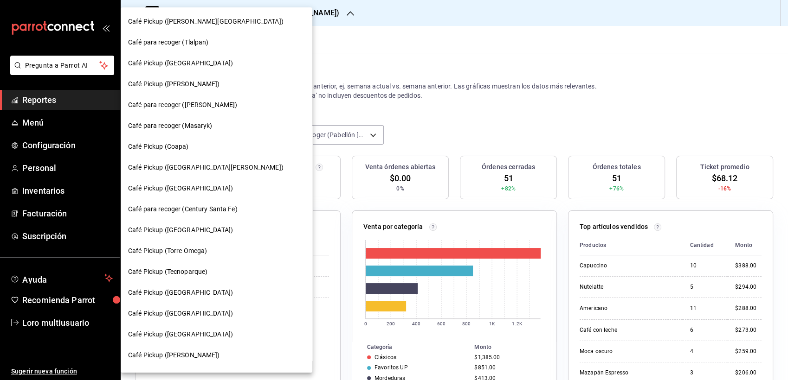
click at [230, 334] on div "Café Pickup ([GEOGRAPHIC_DATA])" at bounding box center [216, 335] width 177 height 10
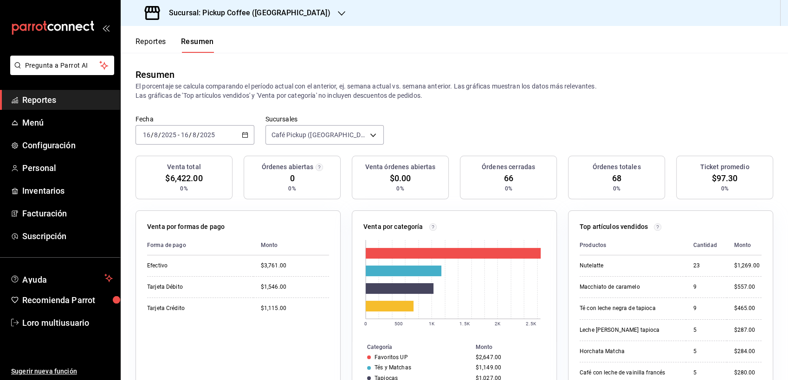
click at [246, 136] on icon "button" at bounding box center [245, 135] width 6 height 6
click at [155, 275] on li "Rango de fechas" at bounding box center [179, 267] width 87 height 21
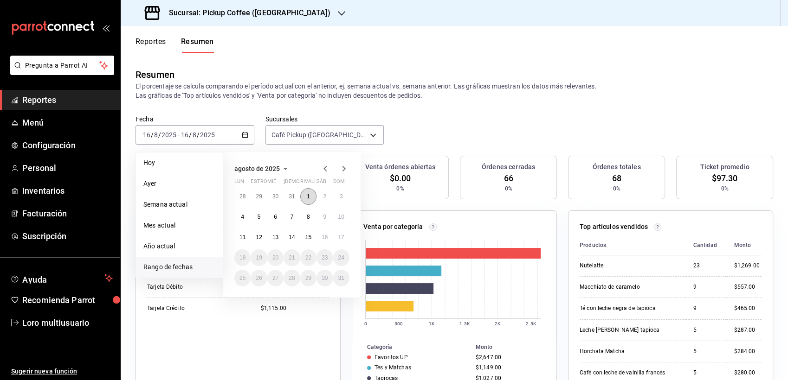
click at [312, 201] on button "1" at bounding box center [308, 196] width 16 height 17
click at [311, 201] on button "1" at bounding box center [308, 196] width 16 height 17
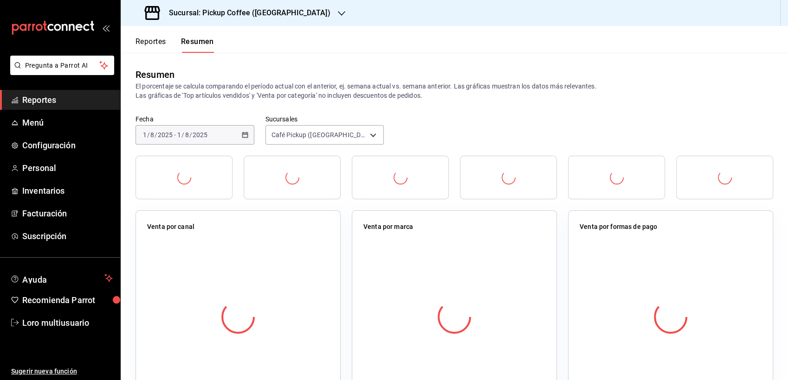
click at [311, 201] on div "Venta por canal" at bounding box center [232, 302] width 216 height 206
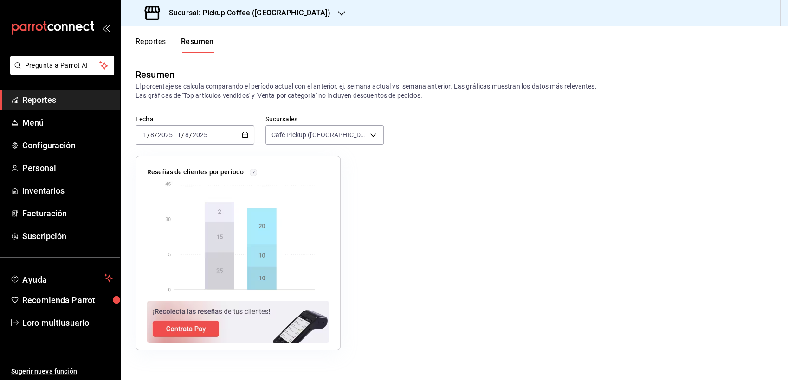
click at [142, 37] on font "Reportes" at bounding box center [150, 41] width 31 height 9
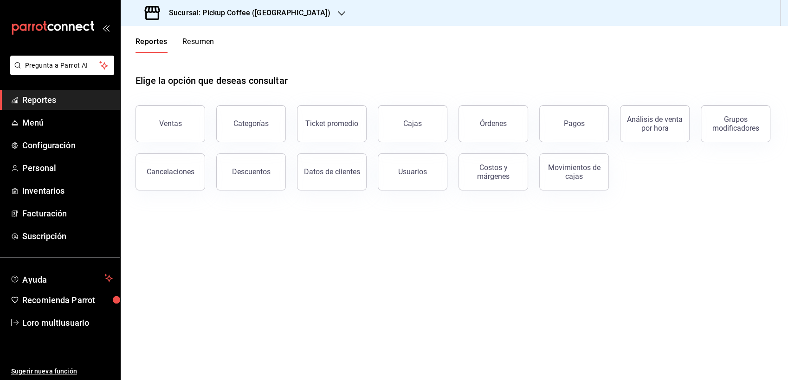
click at [160, 42] on button "Reportes" at bounding box center [151, 45] width 32 height 16
click at [338, 11] on icon "button" at bounding box center [341, 13] width 7 height 7
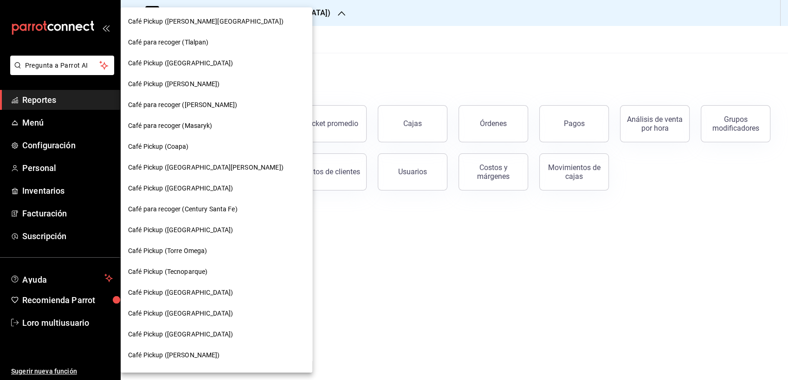
click at [242, 134] on div "Café para recoger (Masaryk)" at bounding box center [217, 125] width 192 height 21
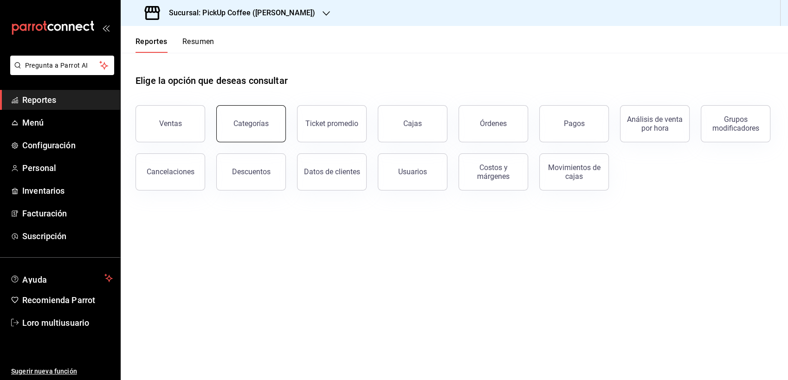
click at [246, 138] on button "Categorías" at bounding box center [251, 123] width 70 height 37
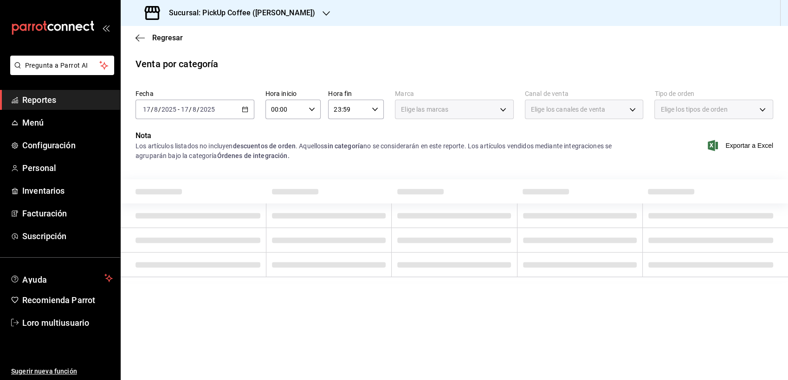
click at [247, 135] on p "Nota" at bounding box center [388, 135] width 507 height 11
click at [322, 10] on icon "button" at bounding box center [325, 13] width 7 height 7
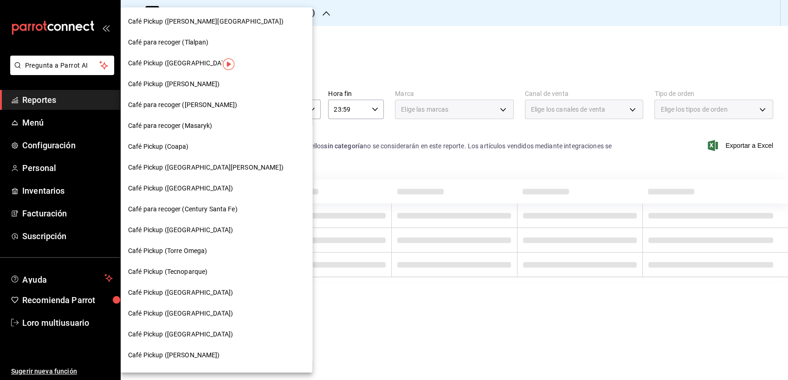
click at [194, 331] on span "Café Pickup ([GEOGRAPHIC_DATA])" at bounding box center [180, 335] width 105 height 10
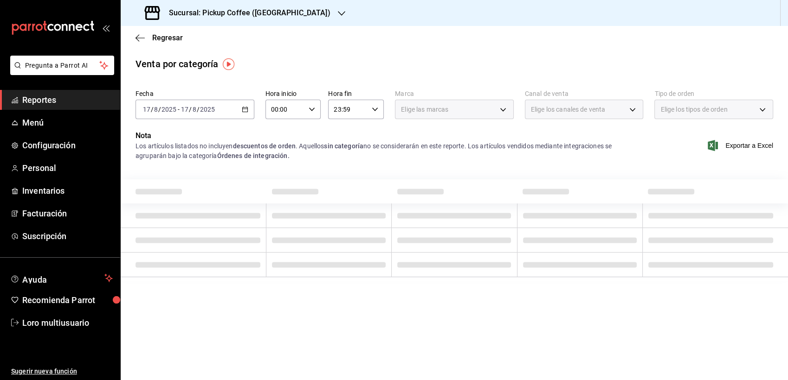
click at [247, 109] on \(Stroke\) "button" at bounding box center [245, 109] width 6 height 5
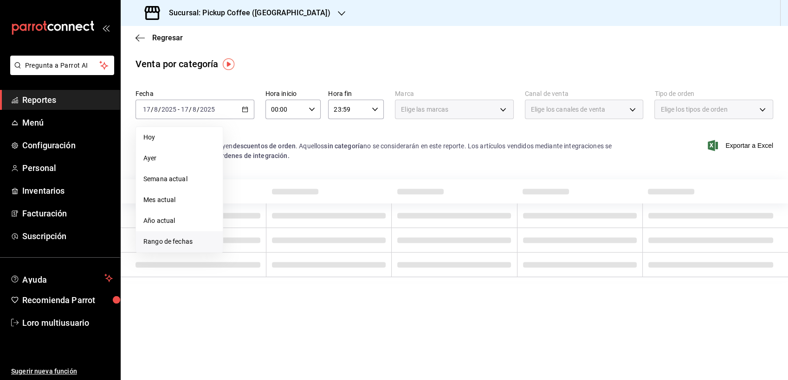
click at [173, 236] on li "Rango de fechas" at bounding box center [179, 241] width 87 height 21
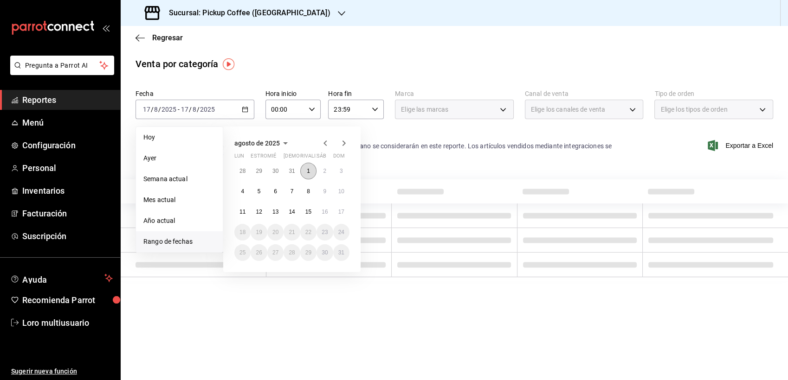
click at [309, 176] on button "1" at bounding box center [308, 171] width 16 height 17
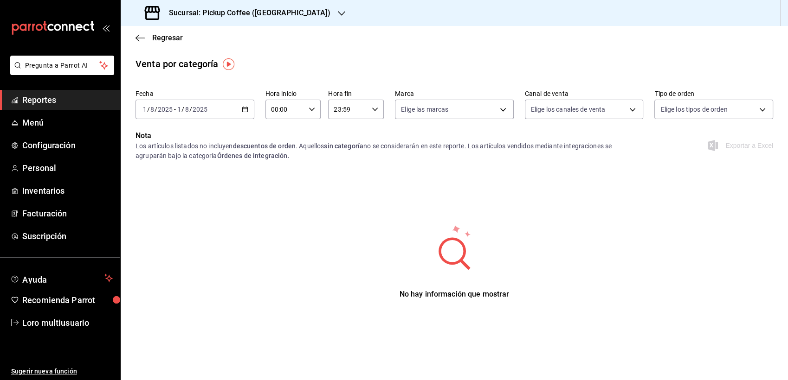
click at [243, 108] on icon "button" at bounding box center [245, 109] width 6 height 6
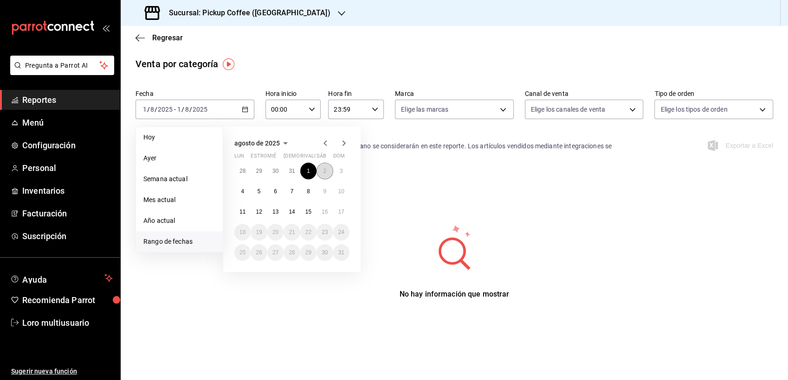
click at [328, 170] on button "2" at bounding box center [324, 171] width 16 height 17
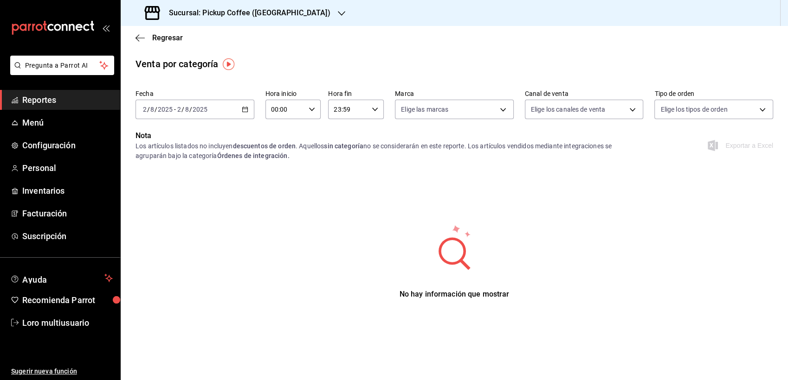
click at [245, 111] on icon "button" at bounding box center [245, 109] width 6 height 6
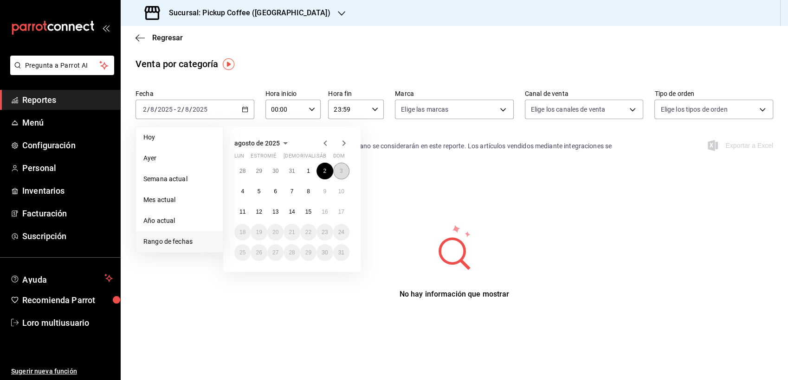
click at [338, 173] on button "3" at bounding box center [341, 171] width 16 height 17
